Goal: Contribute content

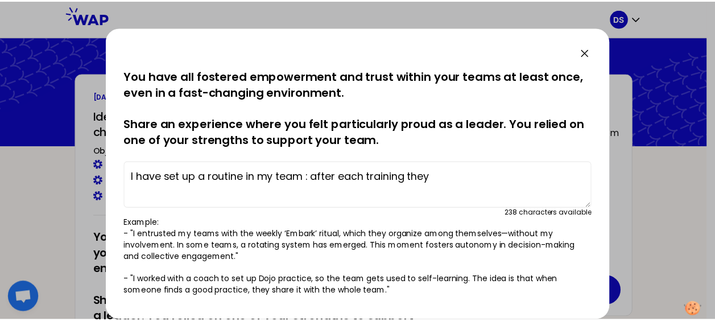
scroll to position [129, 0]
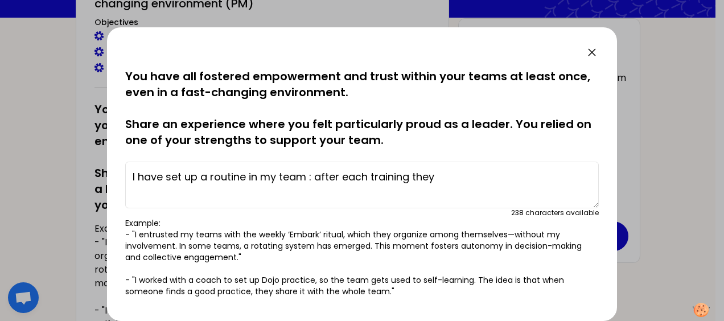
click at [592, 50] on icon at bounding box center [592, 53] width 14 height 14
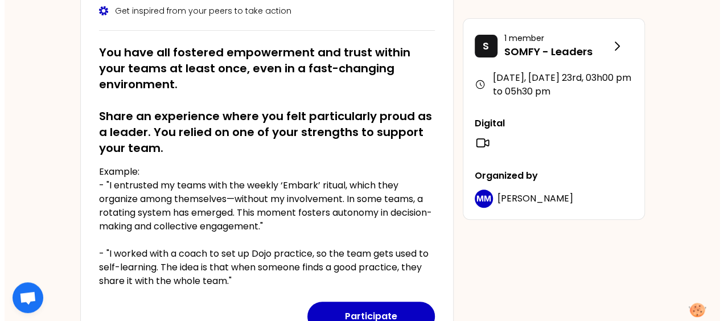
scroll to position [242, 0]
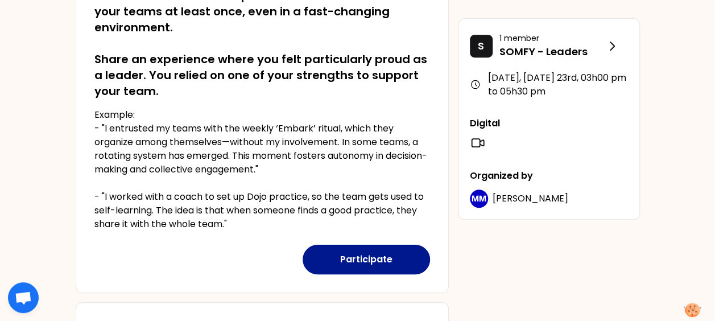
click at [346, 255] on button "Participate" at bounding box center [366, 260] width 127 height 30
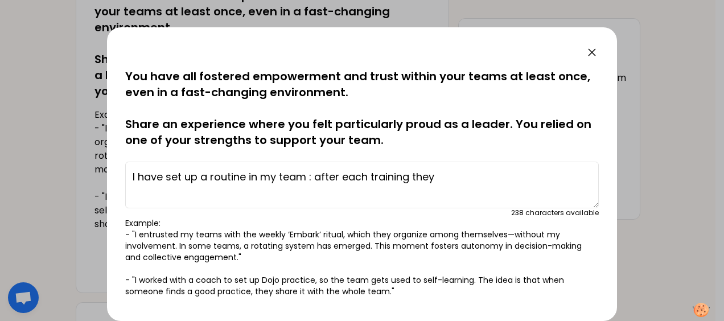
scroll to position [57, 0]
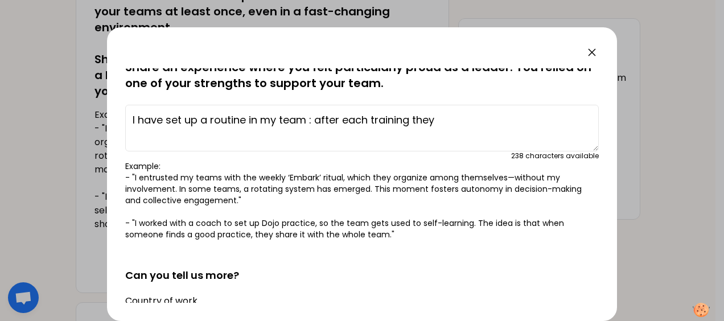
drag, startPoint x: 444, startPoint y: 118, endPoint x: 98, endPoint y: 118, distance: 345.4
click at [98, 118] on div "saved You have all fostered empowerment and trust within your teams at least on…" at bounding box center [362, 160] width 724 height 321
paste textarea "proposed to my teams (who are a mix of direct reports and functional ones) to s…"
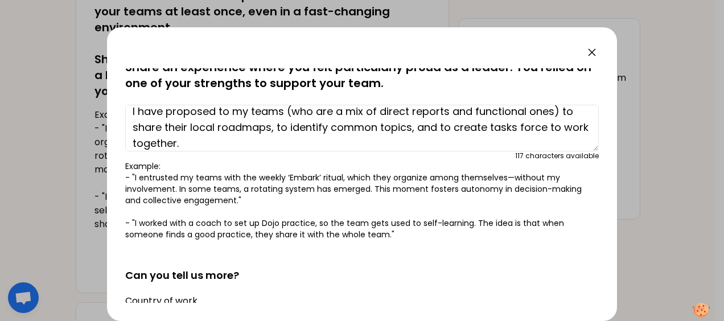
scroll to position [16, 0]
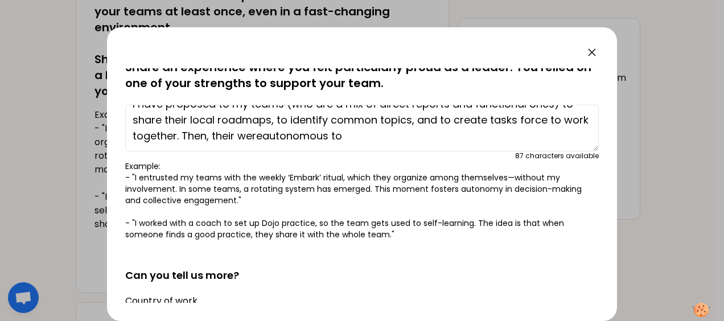
click at [286, 135] on textarea "I have proposed to my teams (who are a mix of direct reports and functional one…" at bounding box center [361, 128] width 473 height 47
click at [379, 133] on textarea "I have proposed to my teams (who are a mix of direct reports and functional one…" at bounding box center [361, 128] width 473 height 47
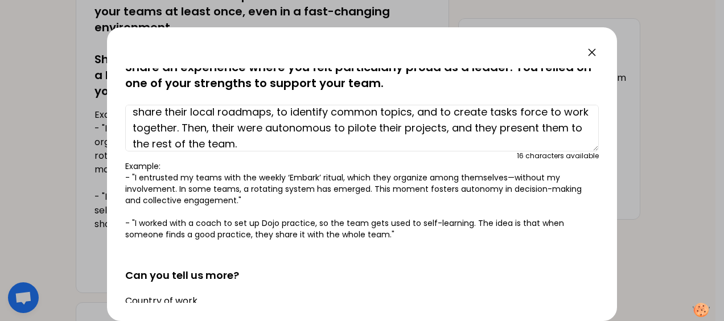
click at [485, 130] on textarea "I have proposed to my teams (who are a mix of direct reports and functional one…" at bounding box center [361, 128] width 473 height 47
click at [208, 143] on textarea "I have proposed to my teams (who are a mix of direct reports and functional one…" at bounding box center [361, 128] width 473 height 47
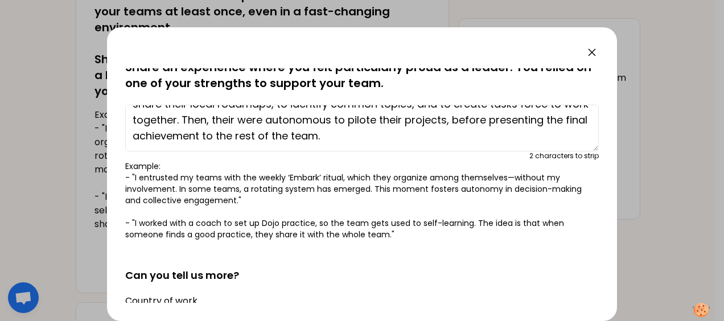
scroll to position [0, 0]
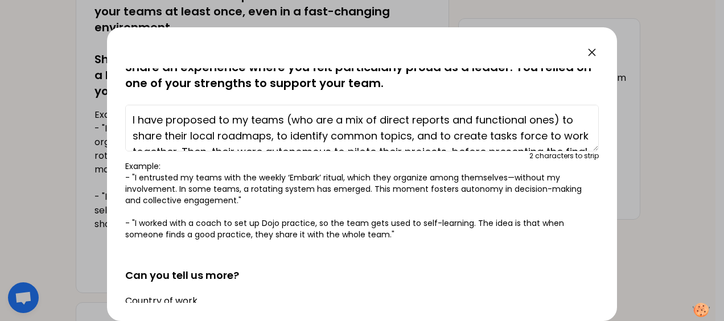
click at [510, 133] on textarea "I have proposed to my teams (who are a mix of direct reports and functional one…" at bounding box center [361, 128] width 473 height 47
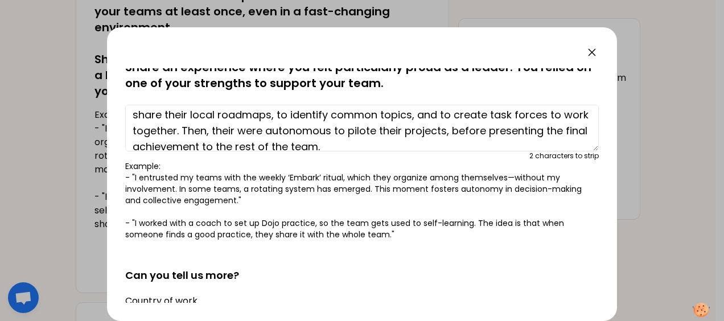
scroll to position [32, 0]
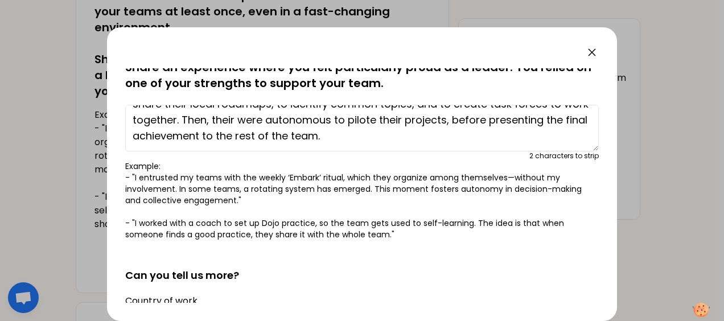
click at [203, 117] on textarea "I have proposed to my teams (who are a mix of direct reports and functional one…" at bounding box center [361, 128] width 473 height 47
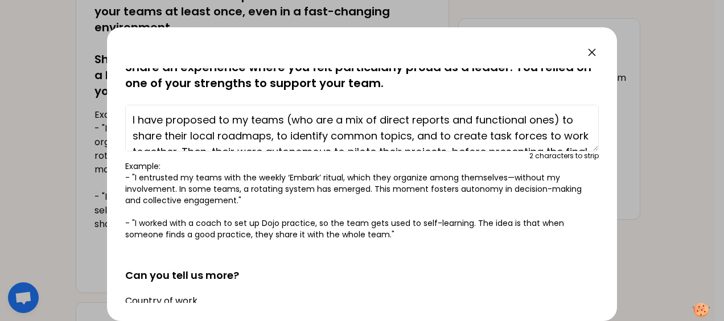
click at [157, 119] on textarea "I have proposed to my teams (who are a mix of direct reports and functional one…" at bounding box center [361, 128] width 473 height 47
click at [335, 120] on textarea "I have proposed to my teams (who are a mix of direct reports and functional one…" at bounding box center [361, 128] width 473 height 47
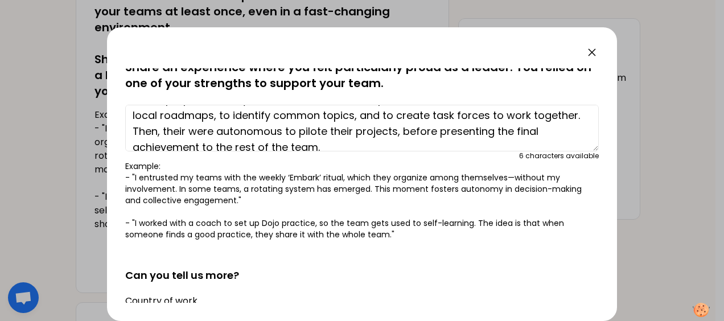
scroll to position [32, 0]
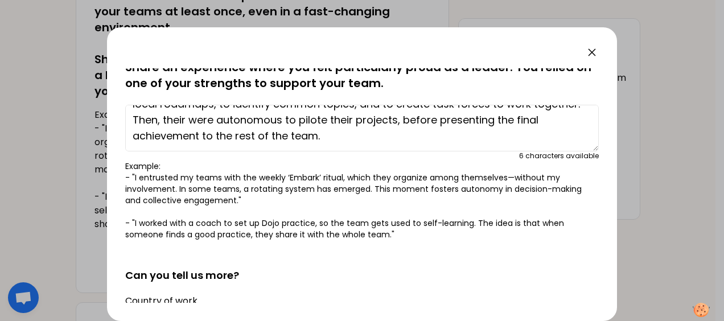
click at [176, 119] on textarea "I have proposed to my teams (a mix of direct reports and functional ones) to sh…" at bounding box center [361, 128] width 473 height 47
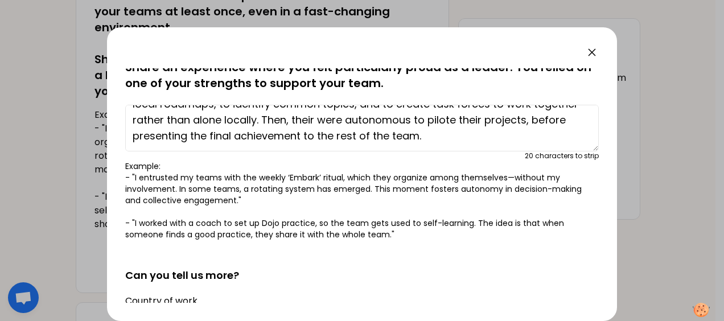
click at [339, 119] on textarea "I have proposed to my teams (a mix of direct reports and functional ones) to sh…" at bounding box center [361, 128] width 473 height 47
click at [327, 118] on textarea "I have proposed to my teams (a mix of direct reports and functional ones) to sh…" at bounding box center [361, 128] width 473 height 47
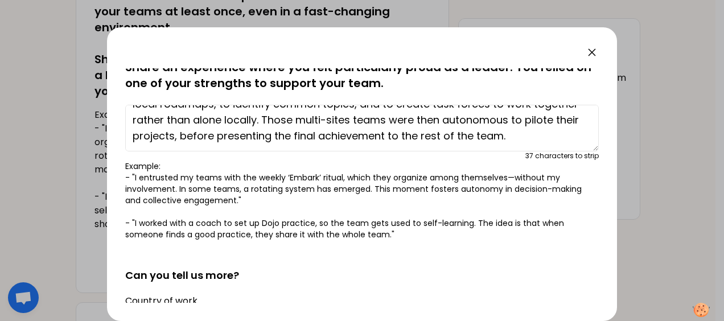
click at [562, 137] on textarea "I have proposed to my teams (a mix of direct reports and functional ones) to sh…" at bounding box center [361, 128] width 473 height 47
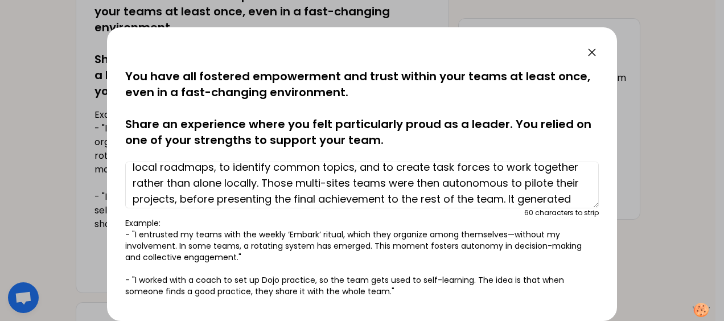
scroll to position [48, 0]
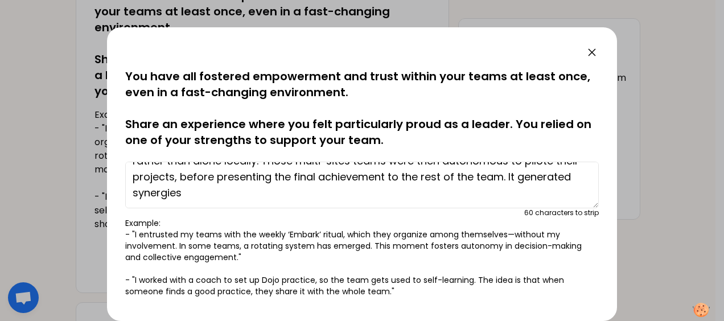
drag, startPoint x: 562, startPoint y: 178, endPoint x: 563, endPoint y: 193, distance: 15.5
click at [563, 193] on textarea "I have proposed to my teams (a mix of direct reports and functional ones) to sh…" at bounding box center [361, 185] width 473 height 47
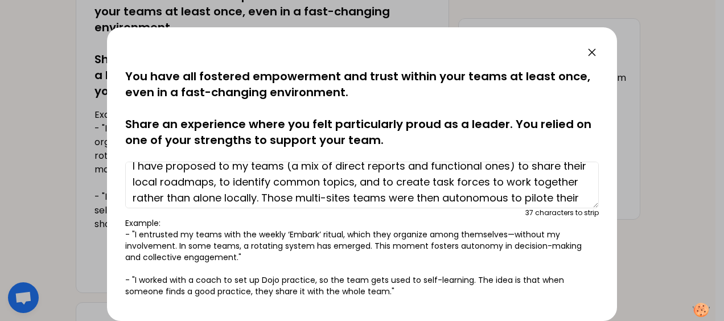
scroll to position [0, 0]
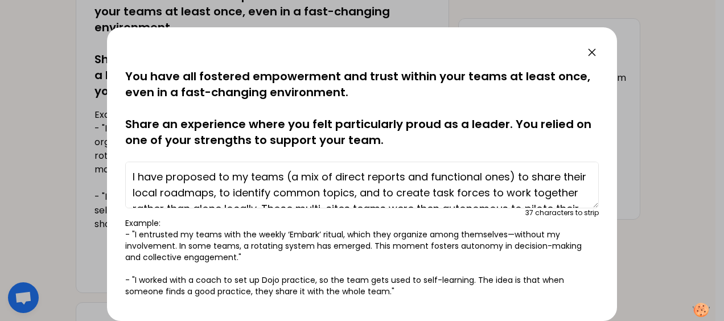
click at [256, 191] on textarea "I have proposed to my teams (a mix of direct reports and functional ones) to sh…" at bounding box center [361, 185] width 473 height 47
click at [404, 191] on textarea "I have proposed to my teams (a mix of direct reports and functional ones) to sh…" at bounding box center [361, 185] width 473 height 47
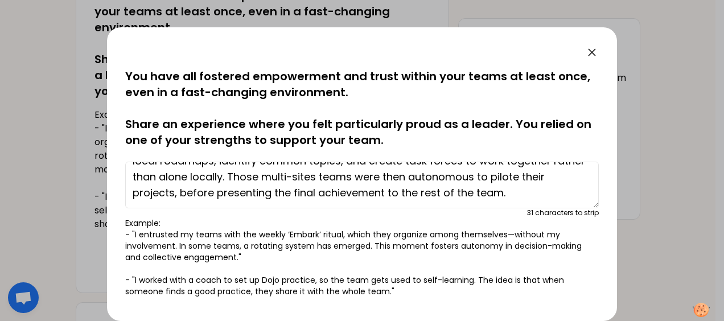
drag, startPoint x: 132, startPoint y: 178, endPoint x: 257, endPoint y: 176, distance: 124.6
click at [257, 176] on textarea "I have proposed to my teams (a mix of direct reports and functional ones) to sh…" at bounding box center [361, 185] width 473 height 47
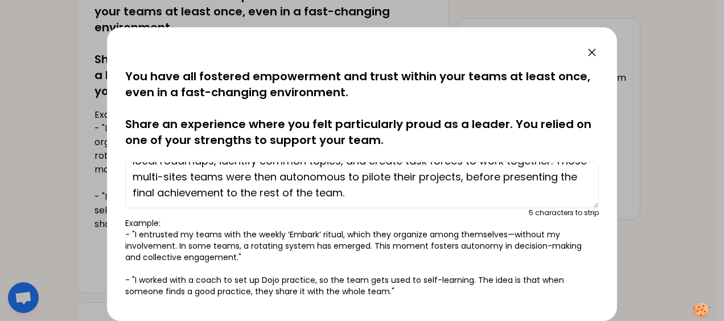
click at [341, 176] on textarea "I have proposed to my teams (a mix of direct reports and functional ones) to sh…" at bounding box center [361, 185] width 473 height 47
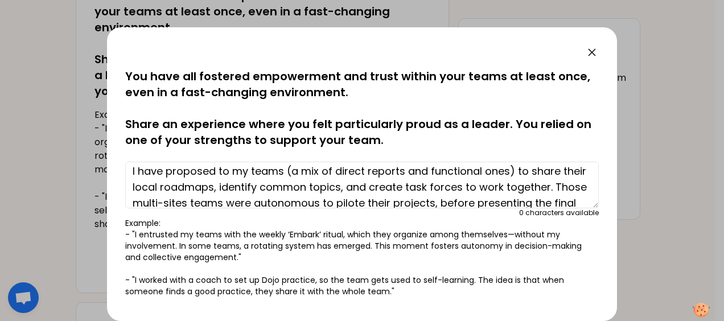
scroll to position [0, 0]
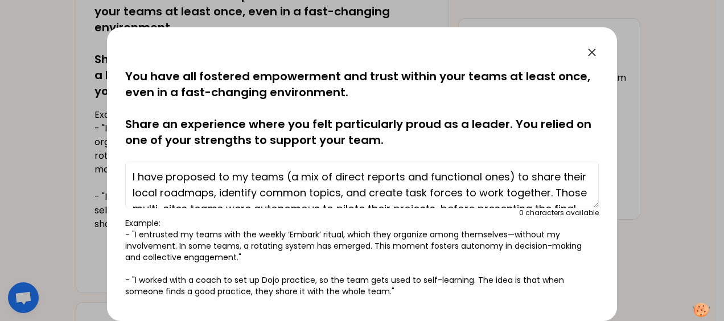
drag, startPoint x: 446, startPoint y: 193, endPoint x: 98, endPoint y: 139, distance: 351.8
click at [106, 138] on div "saved You have all fostered empowerment and trust within your teams at least on…" at bounding box center [362, 160] width 724 height 321
type textarea "I have proposed to my teams (a mix of direct reports and functional ones) to sh…"
click at [307, 259] on p "Example: - "I entrusted my teams with the weekly ‘Embark’ ritual, which they or…" at bounding box center [361, 257] width 473 height 80
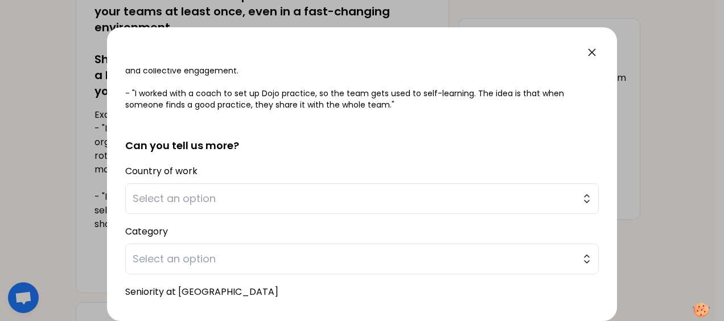
scroll to position [171, 0]
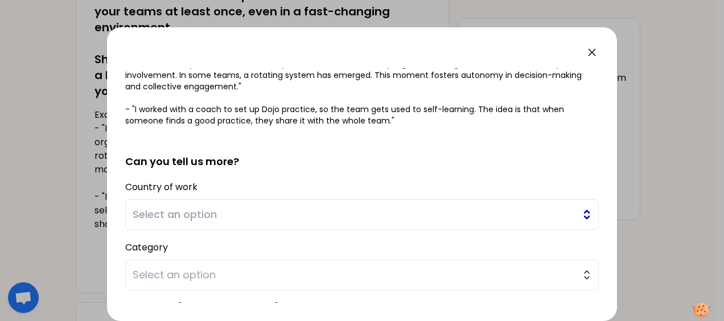
click at [200, 217] on span "Select an option" at bounding box center [354, 215] width 443 height 16
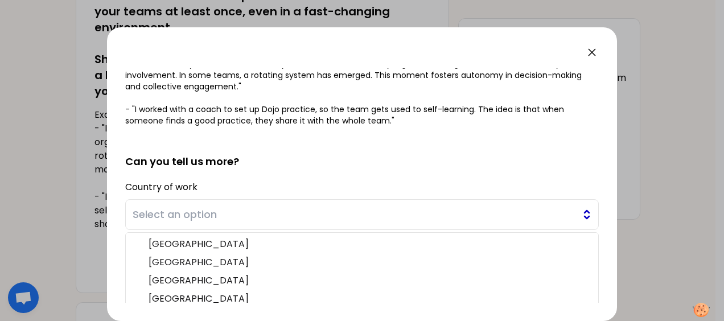
scroll to position [229, 0]
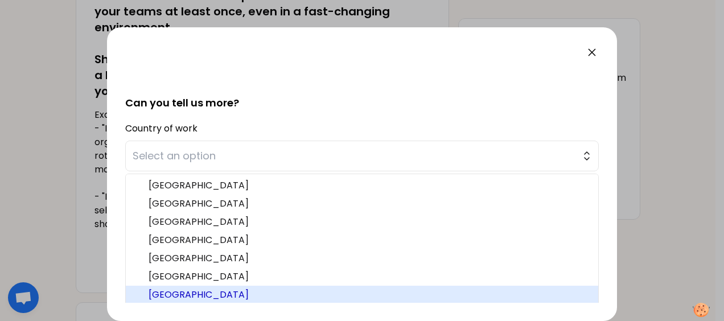
click at [209, 289] on span "[GEOGRAPHIC_DATA]" at bounding box center [369, 295] width 440 height 14
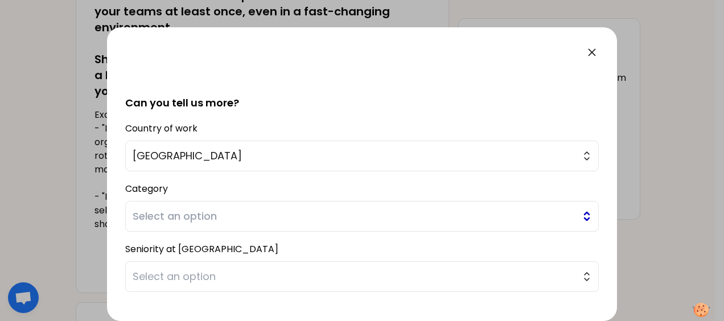
click at [208, 213] on span "Select an option" at bounding box center [354, 216] width 443 height 16
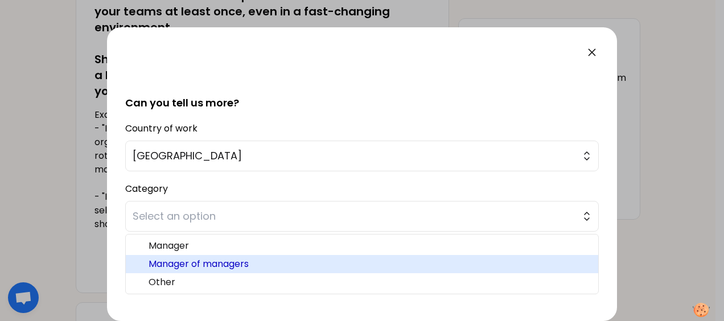
click at [190, 258] on span "Manager of managers" at bounding box center [369, 264] width 440 height 14
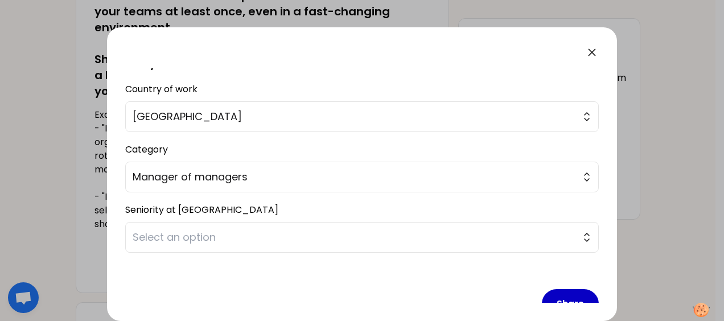
scroll to position [286, 0]
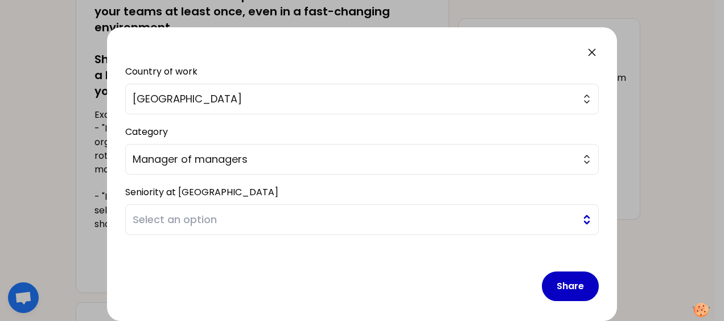
click at [247, 219] on span "Select an option" at bounding box center [354, 220] width 443 height 16
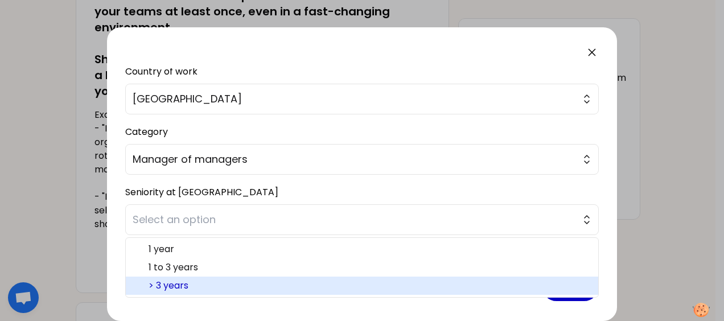
click at [199, 279] on span "> 3 years" at bounding box center [369, 286] width 440 height 14
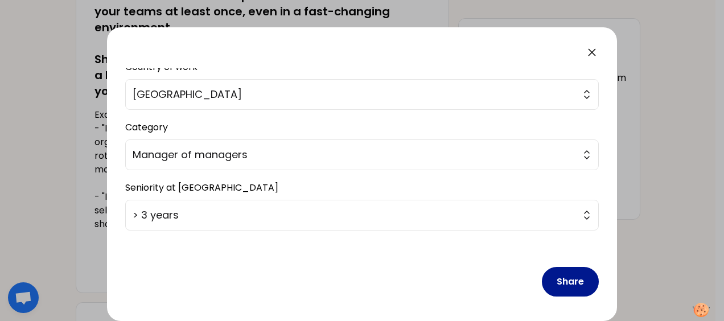
scroll to position [292, 0]
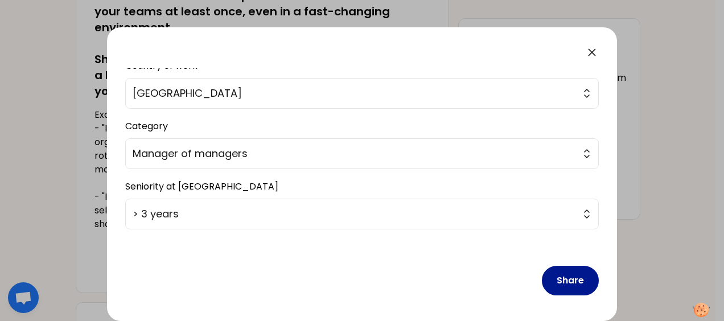
click at [552, 278] on button "Share" at bounding box center [570, 281] width 57 height 30
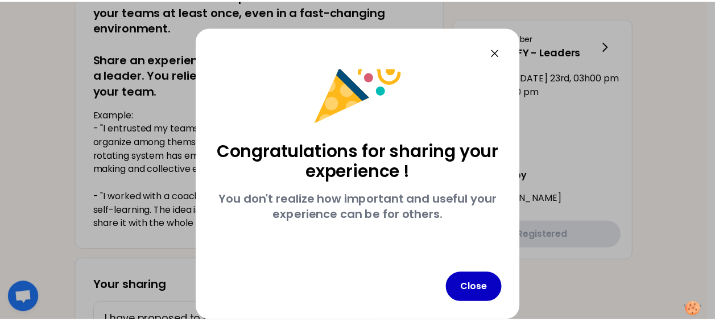
scroll to position [36, 0]
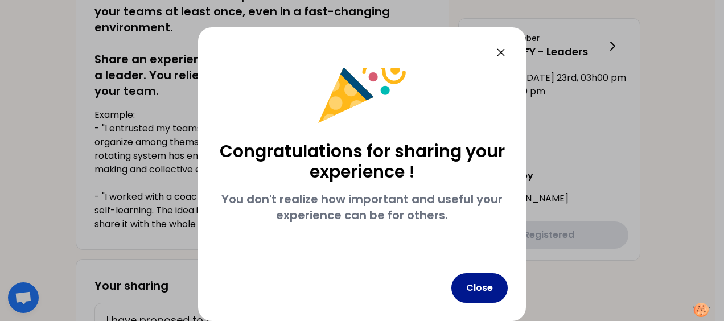
click at [493, 286] on button "Close" at bounding box center [479, 288] width 56 height 30
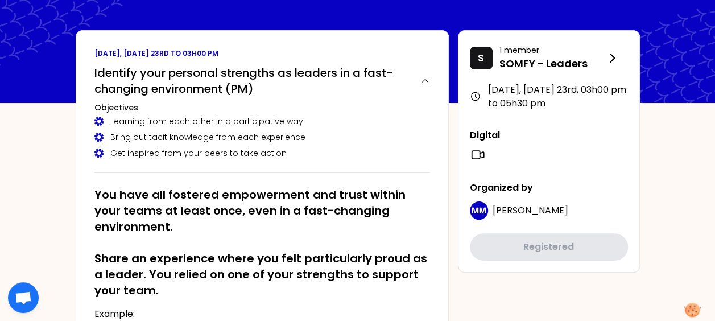
scroll to position [0, 0]
